Goal: Information Seeking & Learning: Check status

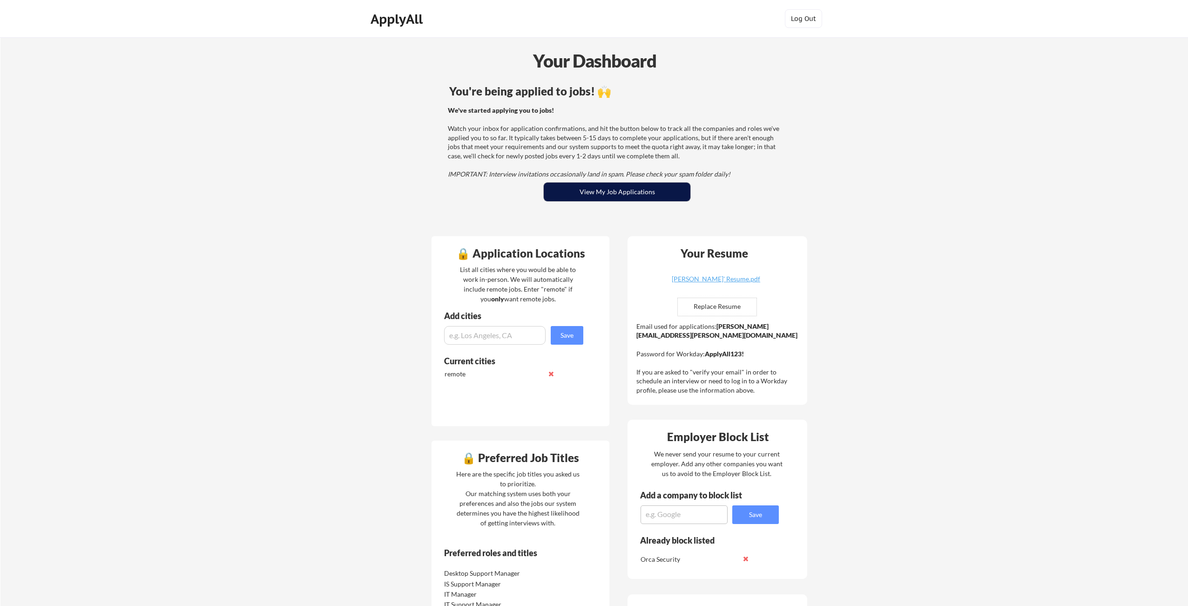
click at [586, 199] on button "View My Job Applications" at bounding box center [617, 192] width 147 height 19
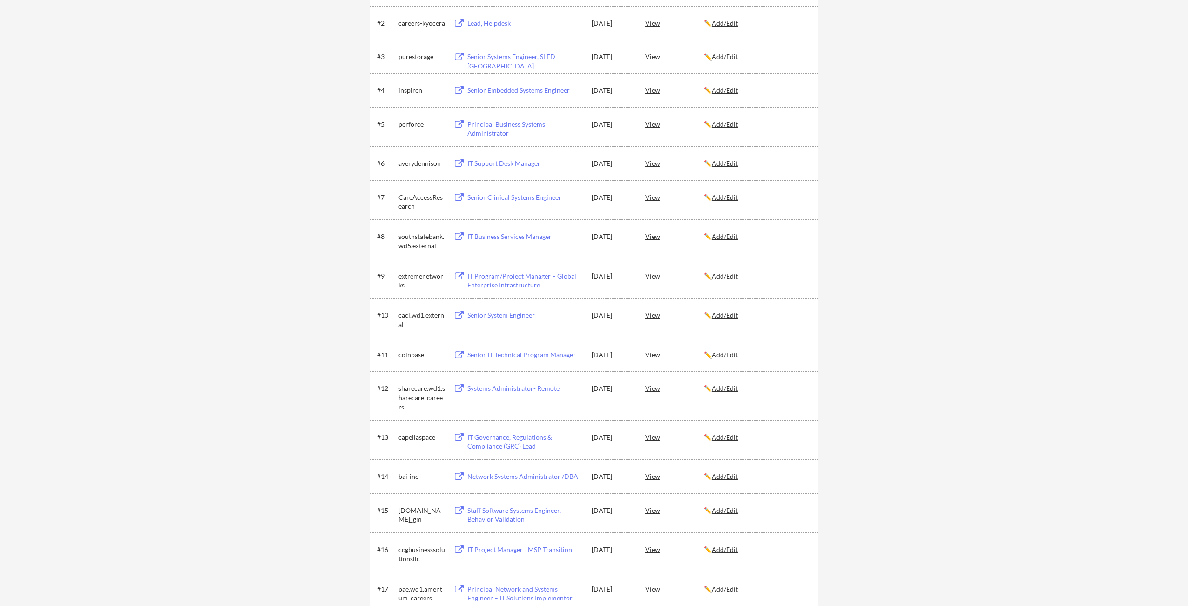
scroll to position [210, 0]
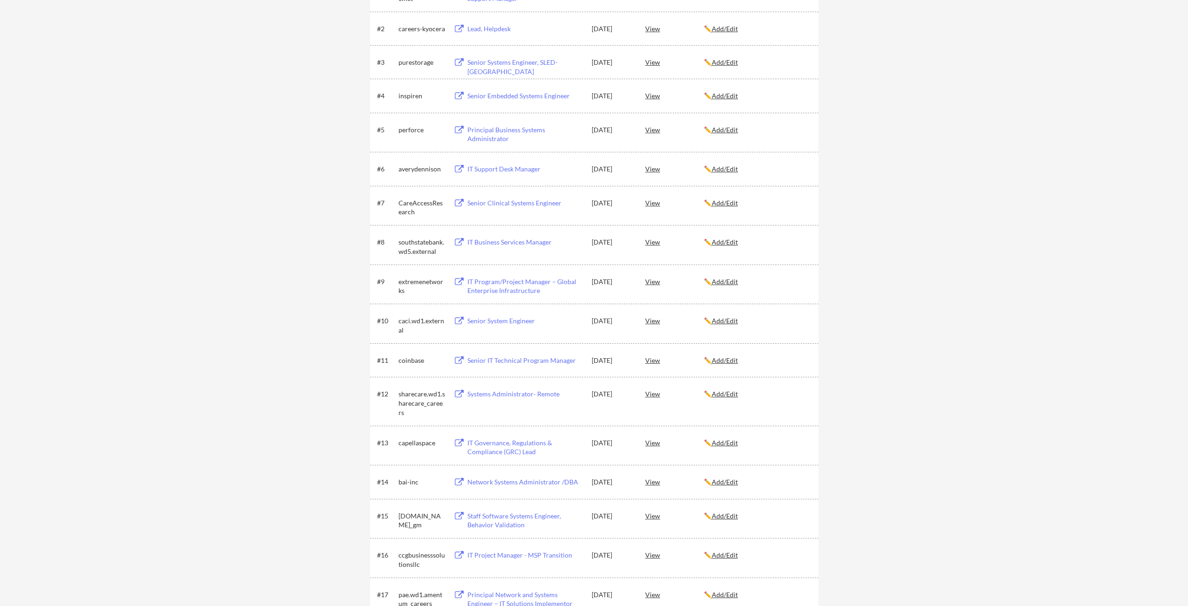
click at [505, 283] on div "IT Program/Project Manager – Global Enterprise Infrastructure" at bounding box center [524, 286] width 115 height 18
click at [499, 283] on div "IT Program/Project Manager – Global Enterprise Infrastructure" at bounding box center [524, 286] width 115 height 18
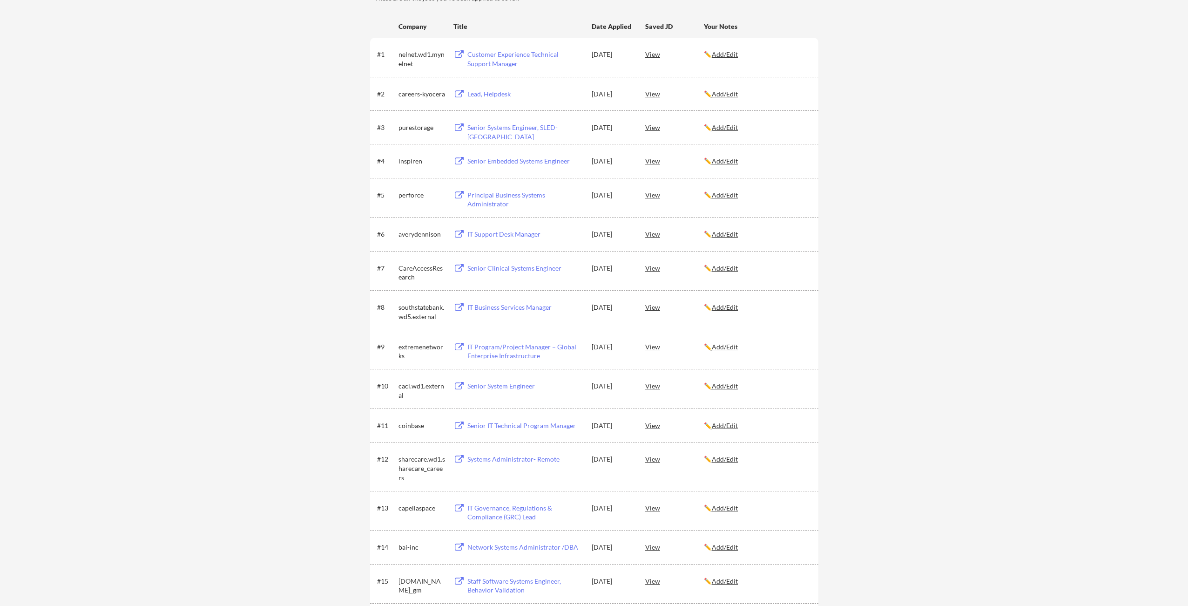
scroll to position [142, 0]
click at [504, 234] on div "IT Support Desk Manager" at bounding box center [524, 235] width 115 height 9
click at [522, 130] on div "Senior Systems Engineer, SLED-[GEOGRAPHIC_DATA]" at bounding box center [524, 134] width 115 height 18
click at [501, 96] on div "Lead, Helpdesk" at bounding box center [524, 95] width 115 height 9
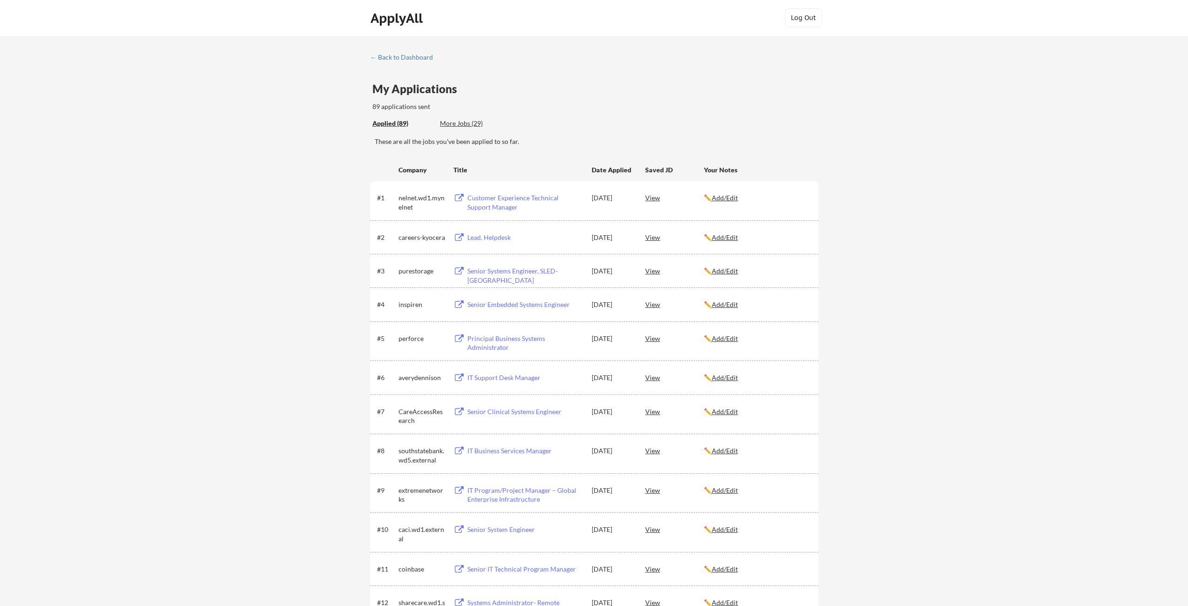
scroll to position [0, 0]
